Goal: Navigation & Orientation: Find specific page/section

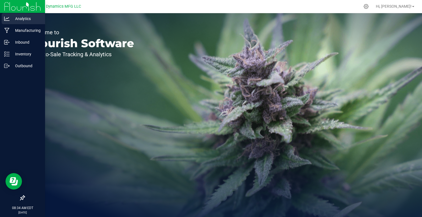
click at [26, 19] on p "Analytics" at bounding box center [26, 18] width 33 height 7
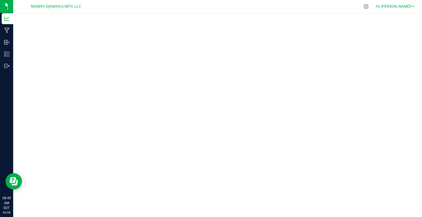
click at [412, 6] on span at bounding box center [413, 6] width 2 height 1
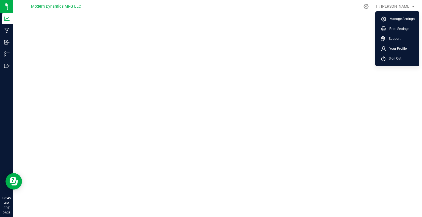
click at [396, 59] on span "Sign Out" at bounding box center [394, 58] width 16 height 5
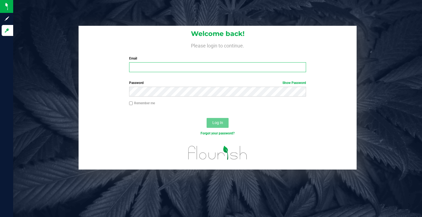
click at [136, 69] on input "Email" at bounding box center [217, 67] width 177 height 10
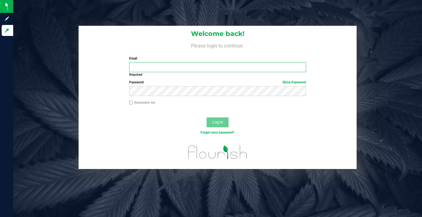
type input "[PERSON_NAME][EMAIL_ADDRESS][DOMAIN_NAME]"
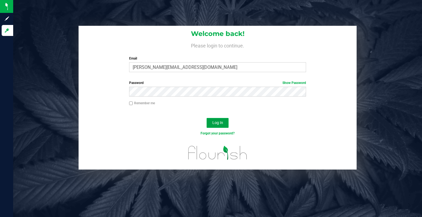
click at [219, 123] on span "Log In" at bounding box center [218, 123] width 11 height 4
